Goal: Check status

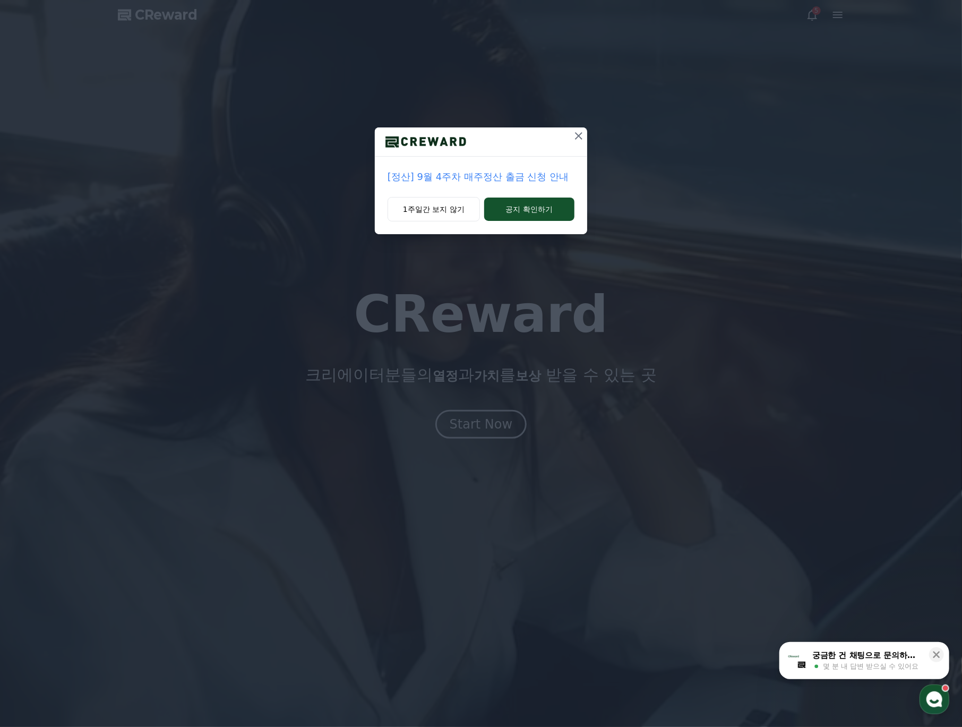
click at [572, 128] on button at bounding box center [578, 135] width 17 height 17
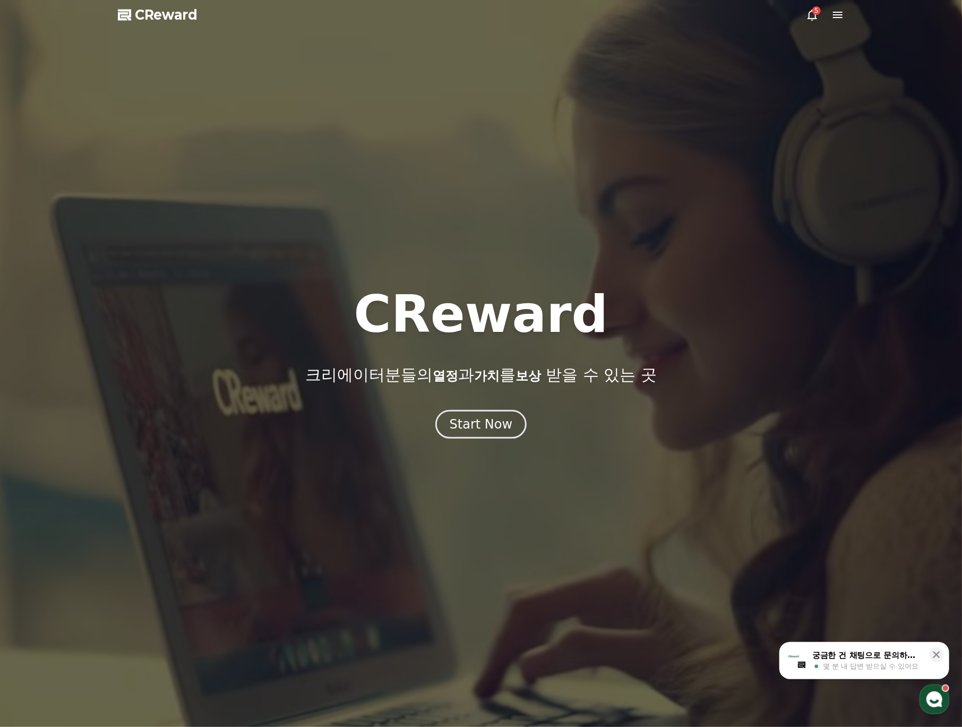
click at [578, 131] on div at bounding box center [481, 363] width 962 height 727
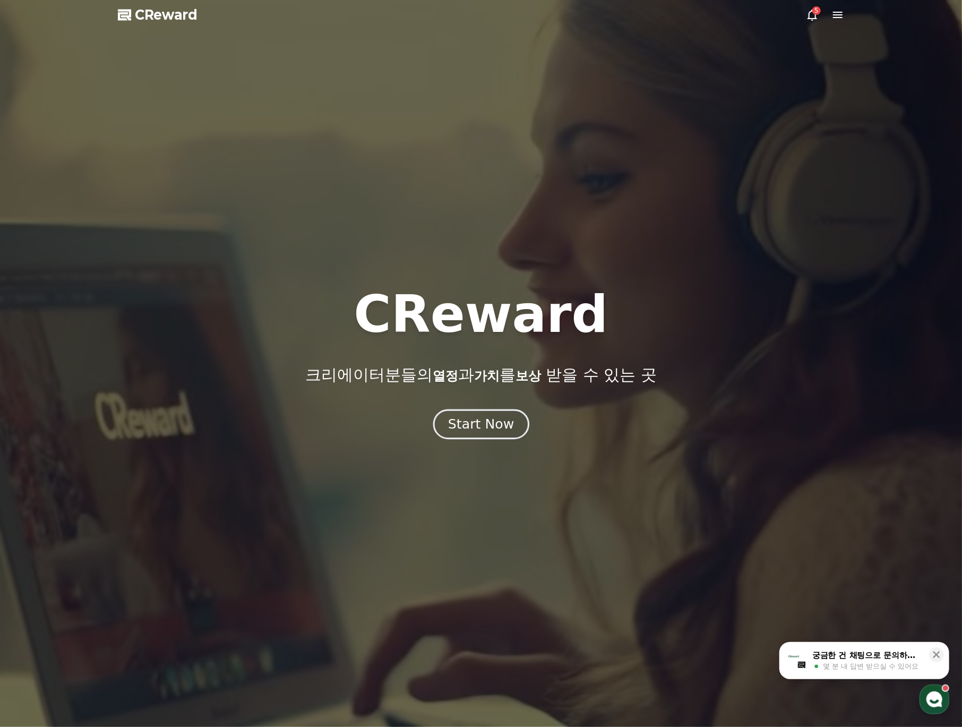
click at [481, 414] on button "Start Now" at bounding box center [481, 424] width 96 height 30
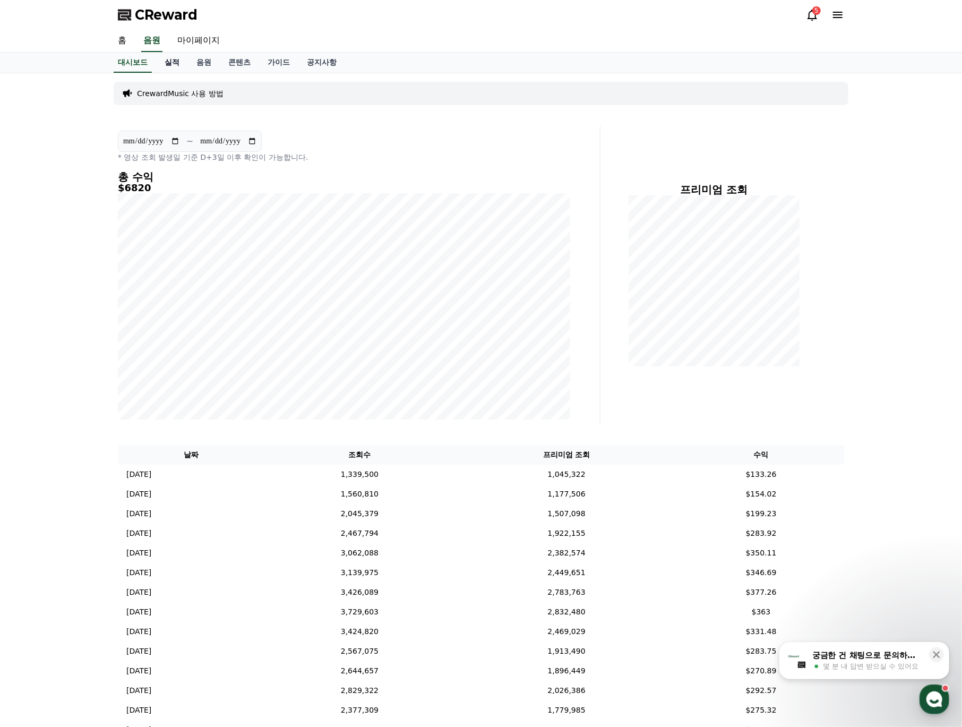
click at [180, 61] on link "실적" at bounding box center [172, 63] width 32 height 20
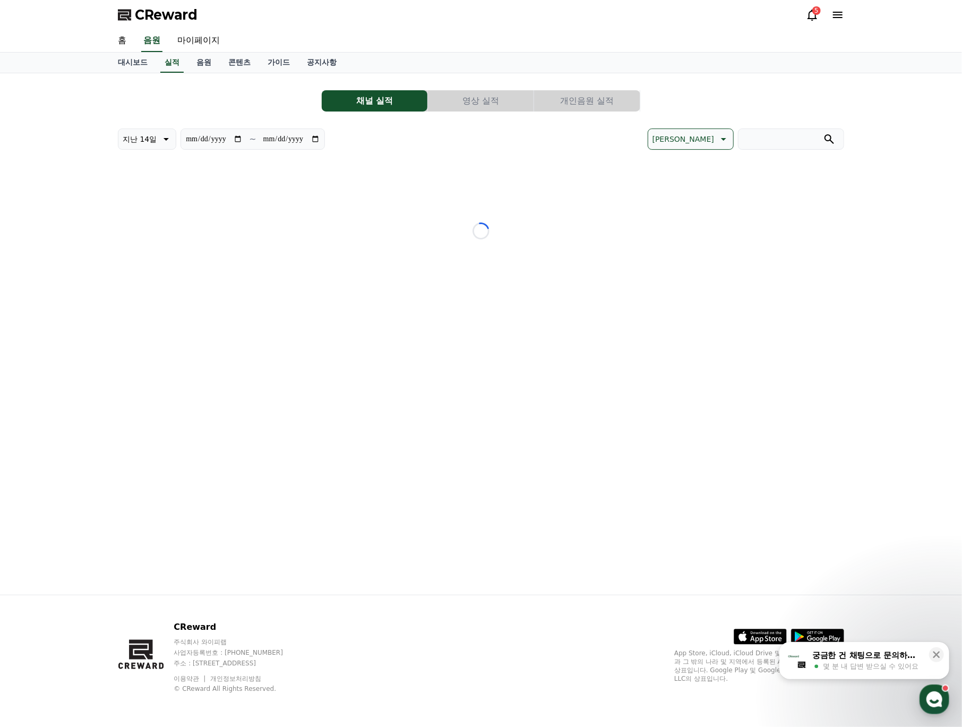
click at [595, 102] on button "개인음원 실적" at bounding box center [587, 100] width 106 height 21
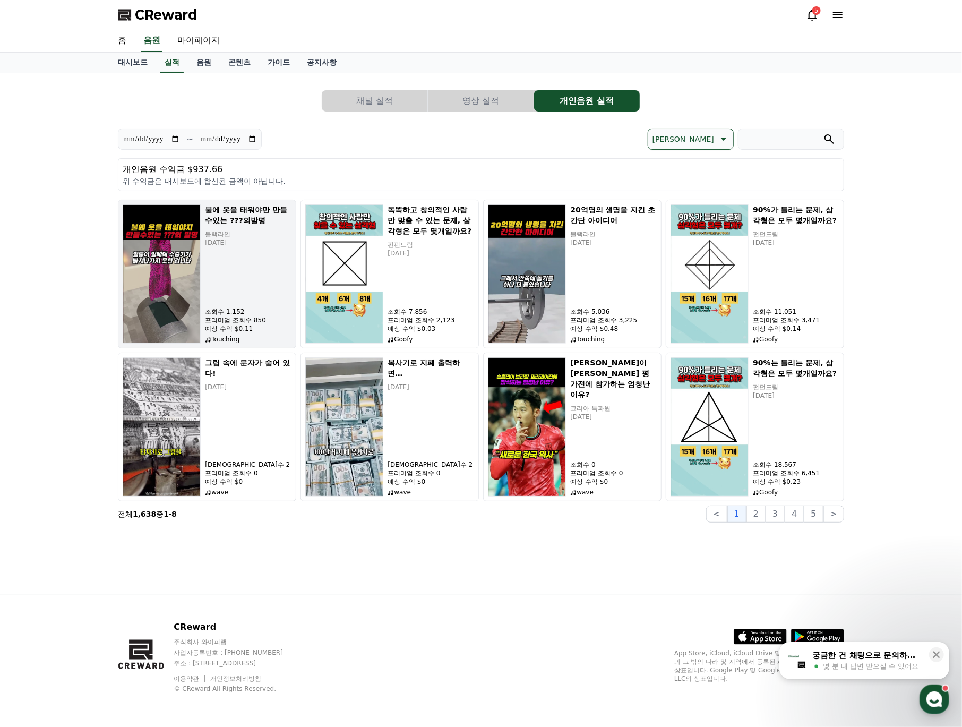
click at [222, 285] on div "불에 옷을 태워야만 만들수있는 ???의발명 블랙라인 [DATE] 조회수 1,152 프리미엄 조회수 850 예상 수익 $0.11 Touching" at bounding box center [248, 273] width 87 height 139
